Goal: Use online tool/utility: Utilize a website feature to perform a specific function

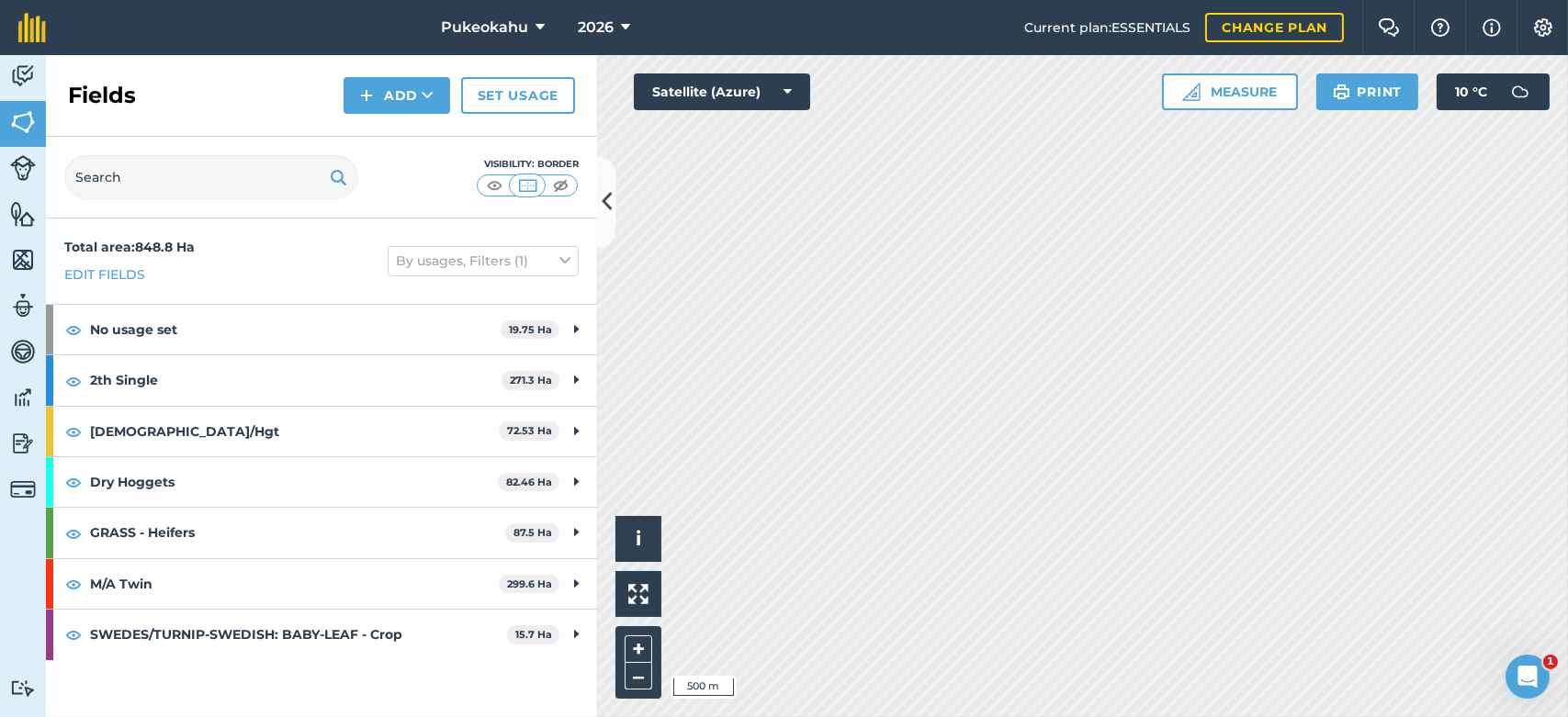
click at [793, 76] on div "Hello i © 2025 TomTom, Microsoft 500 m + – Satellite (Azure) Measure Print 10 °…" at bounding box center [1082, 385] width 971 height 662
click at [793, 496] on html "Pukeokahu 2026 Current plan : ESSENTIALS Change plan Farm Chat Help Info Settin…" at bounding box center [784, 358] width 1568 height 717
click at [631, 496] on button "–" at bounding box center [638, 676] width 27 height 26
click at [793, 47] on div "Pukeokahu 2026 Current plan : ESSENTIALS Change plan Farm Chat Help Info Settin…" at bounding box center [784, 358] width 1568 height 717
click at [793, 104] on div "Hello i © 2025 TomTom, Microsoft 200 m + – Satellite (Azure) Measure Print 10 °…" at bounding box center [1082, 385] width 971 height 662
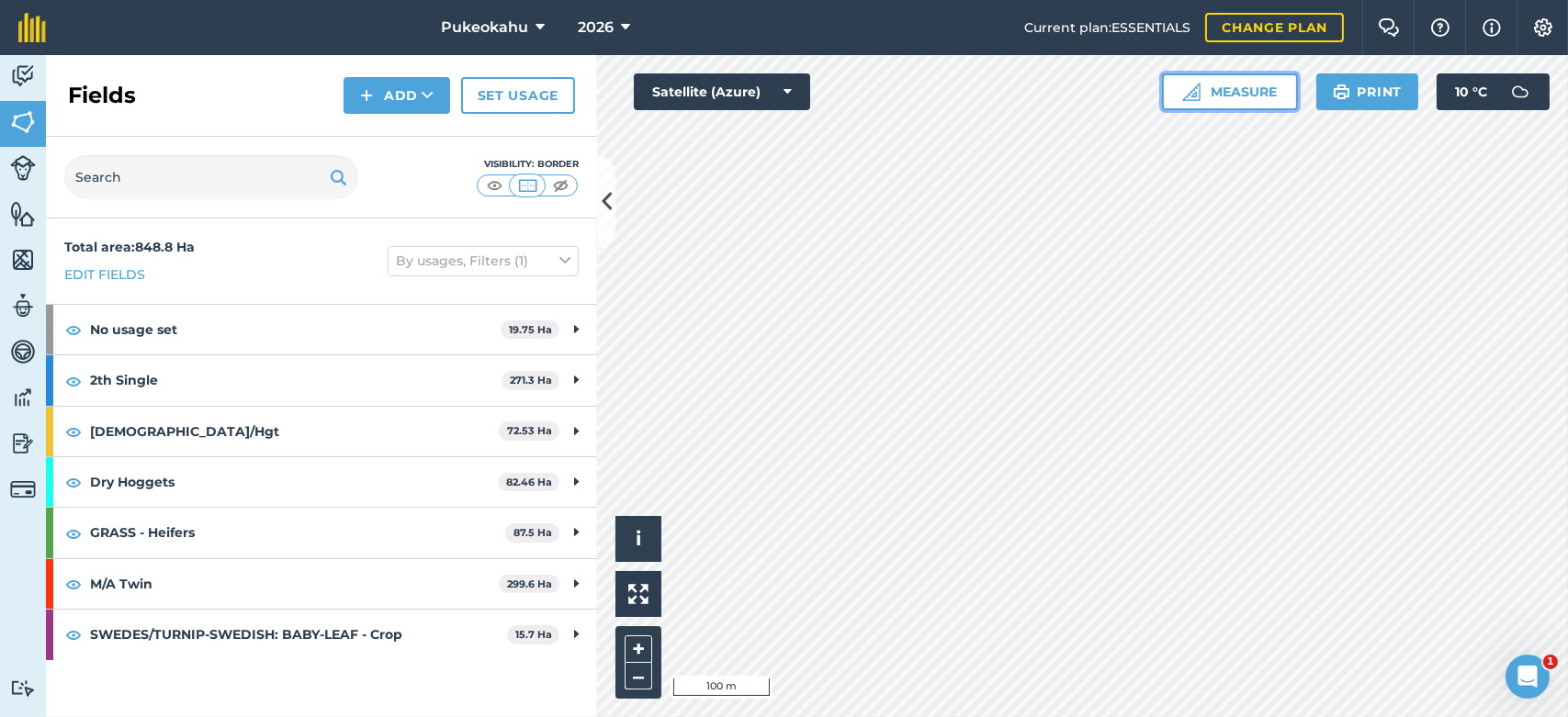
click at [793, 89] on button "Measure" at bounding box center [1230, 92] width 136 height 37
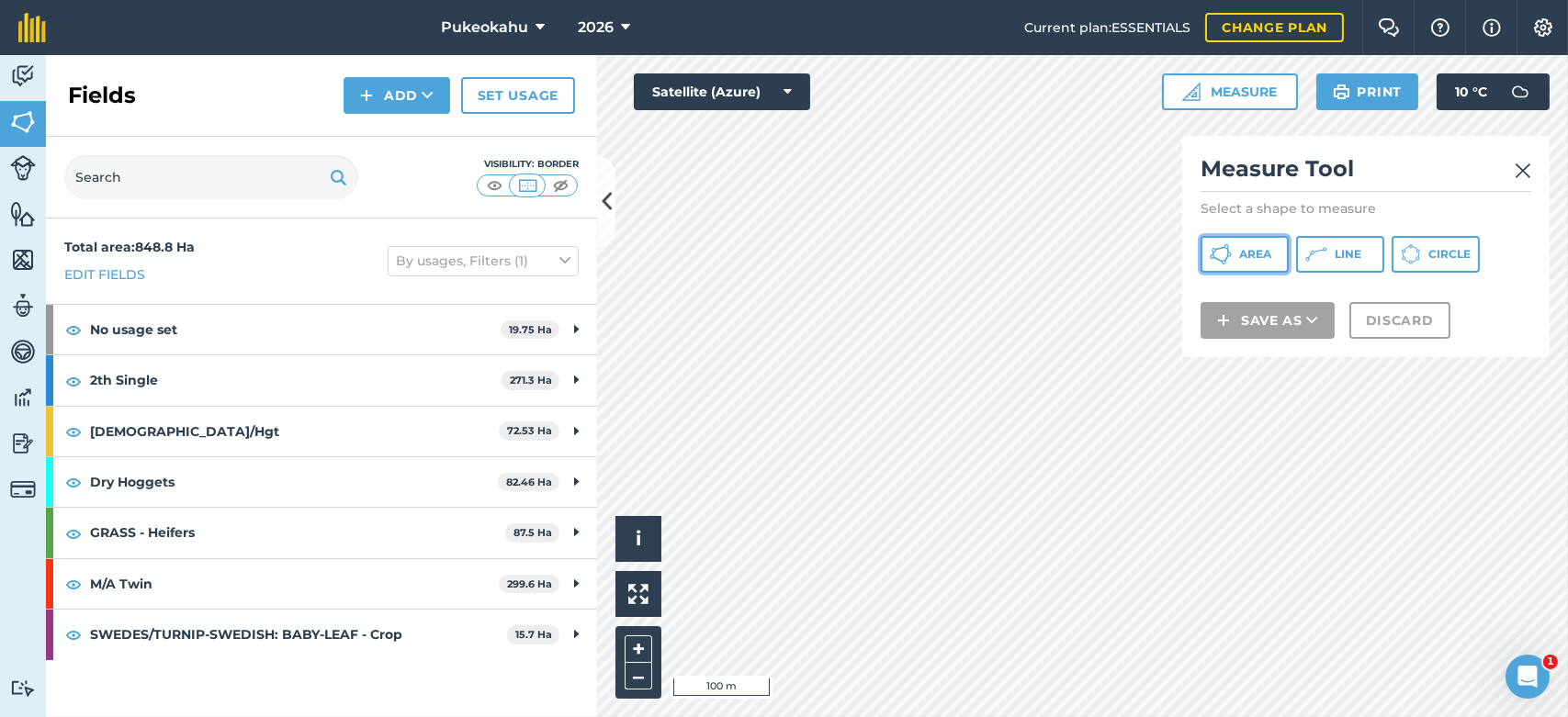
click at [793, 249] on span "Area" at bounding box center [1255, 255] width 32 height 15
click at [793, 172] on img at bounding box center [1523, 170] width 17 height 22
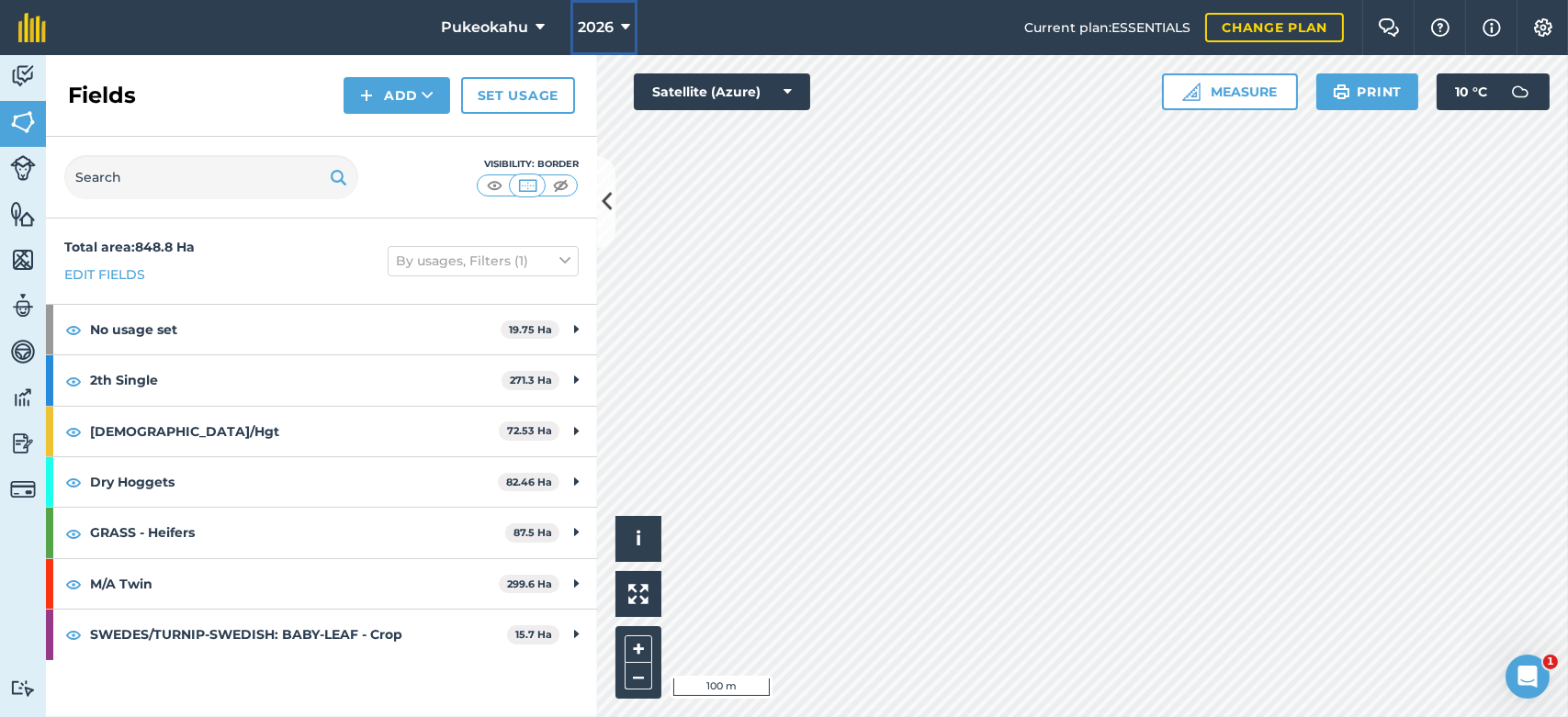
click at [622, 32] on icon at bounding box center [625, 27] width 9 height 22
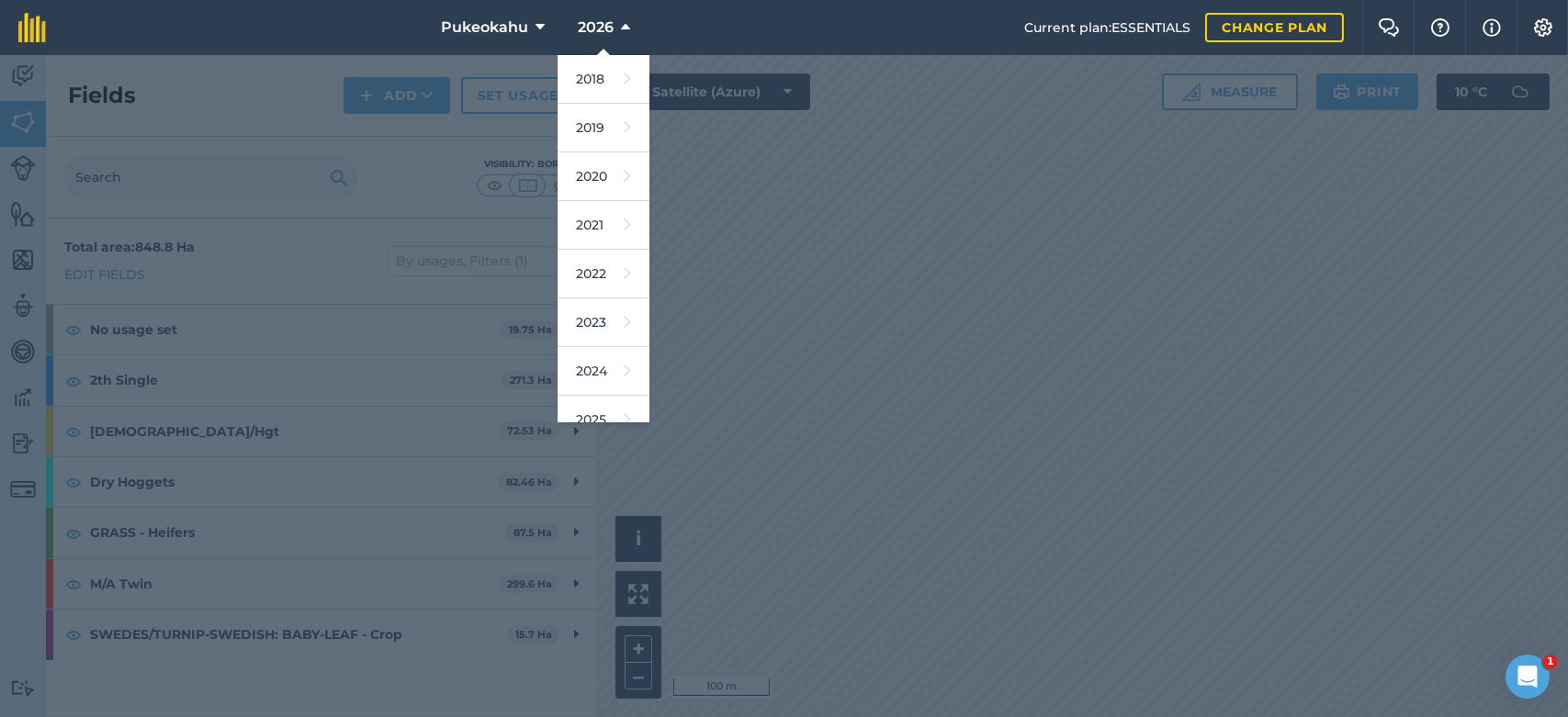
click at [793, 361] on div at bounding box center [784, 385] width 1568 height 662
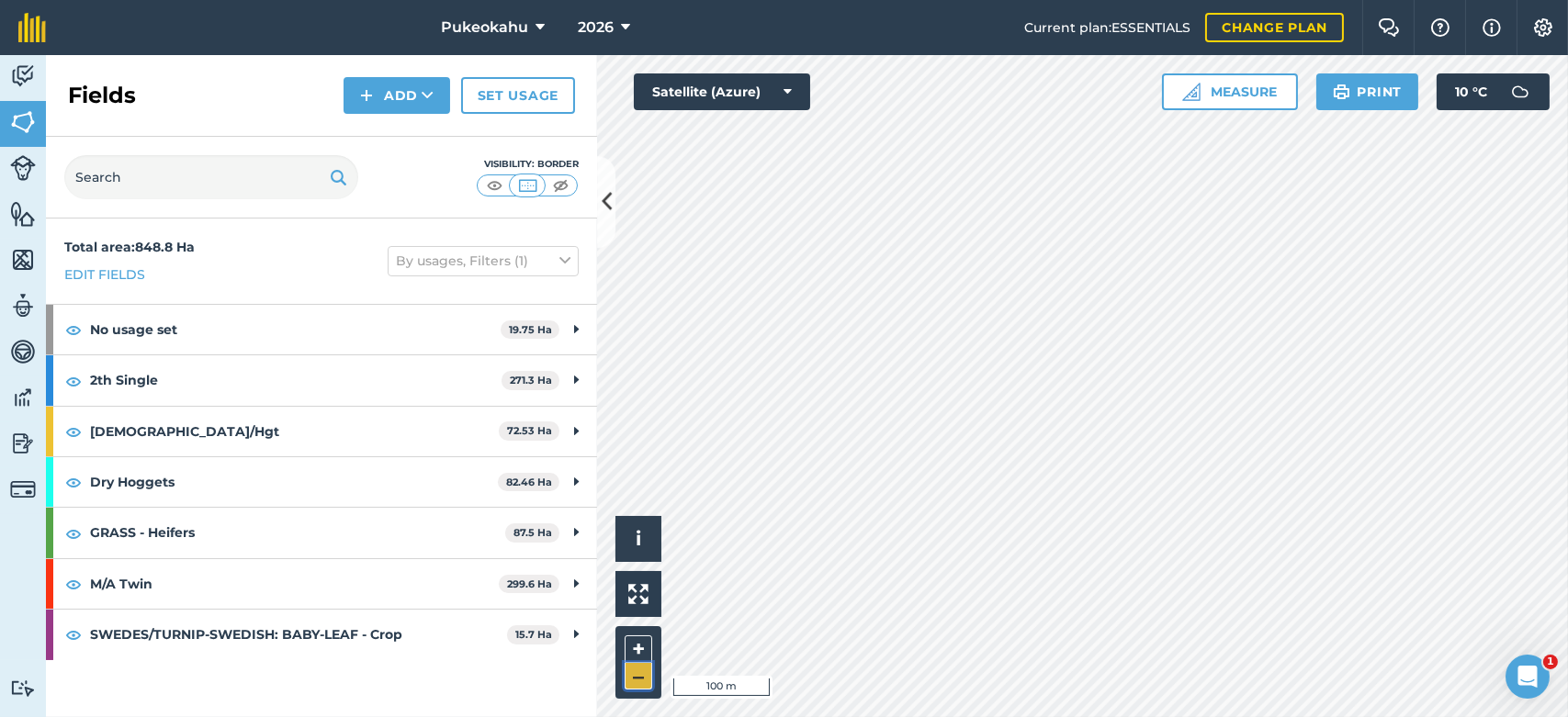
click at [639, 496] on button "–" at bounding box center [638, 676] width 27 height 26
